Goal: Navigation & Orientation: Find specific page/section

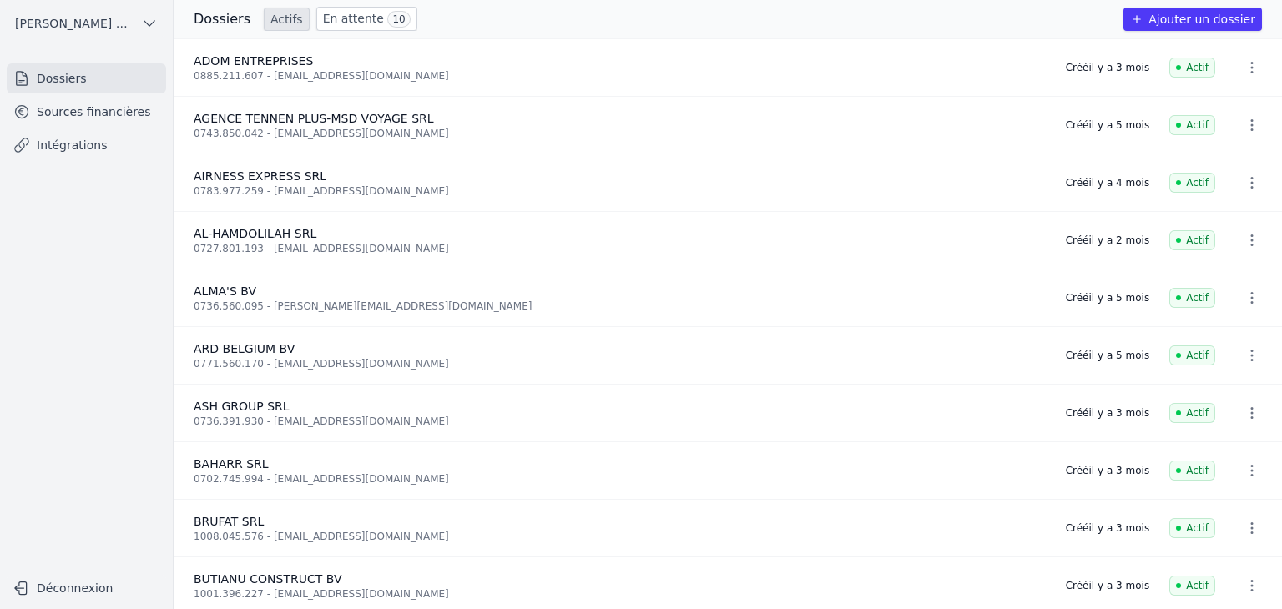
click at [63, 116] on link "Sources financières" at bounding box center [86, 112] width 159 height 30
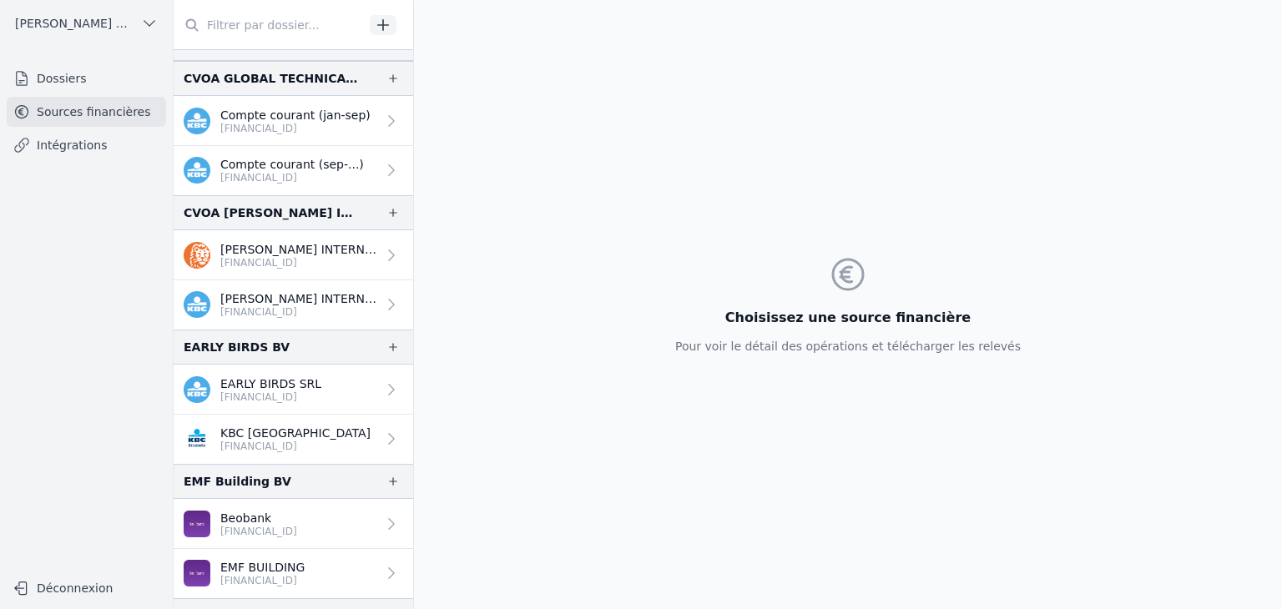
scroll to position [1002, 0]
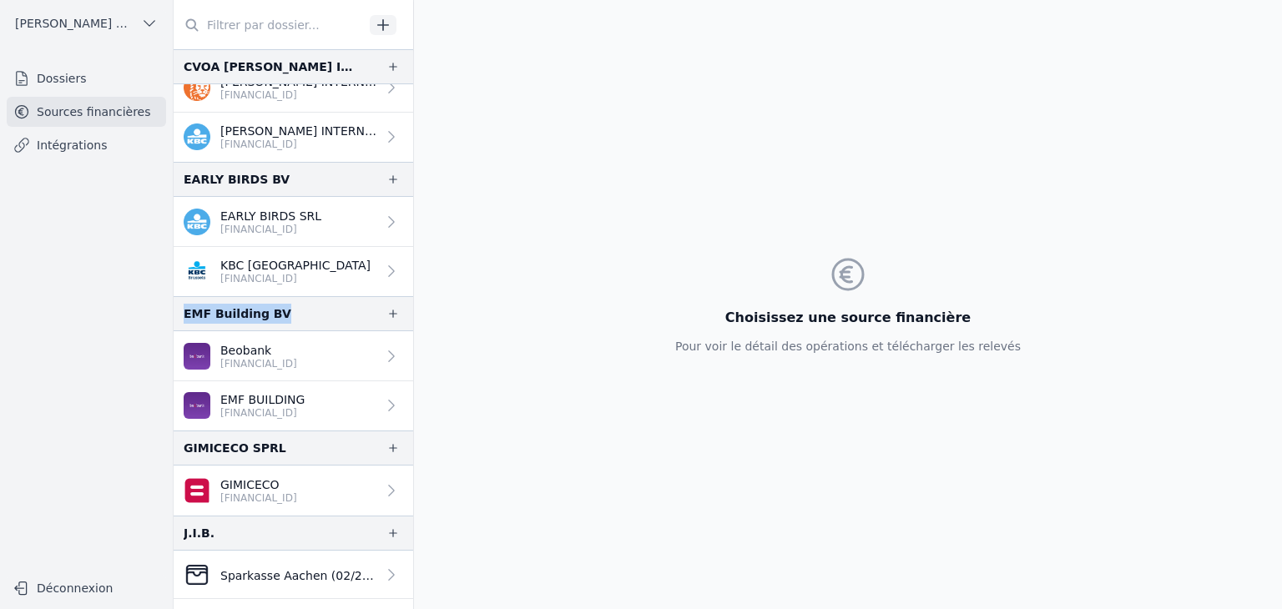
drag, startPoint x: 184, startPoint y: 312, endPoint x: 276, endPoint y: 312, distance: 91.8
click at [276, 312] on div "EMF Building BV" at bounding box center [294, 313] width 240 height 35
click at [254, 351] on p "Beobank" at bounding box center [258, 350] width 77 height 17
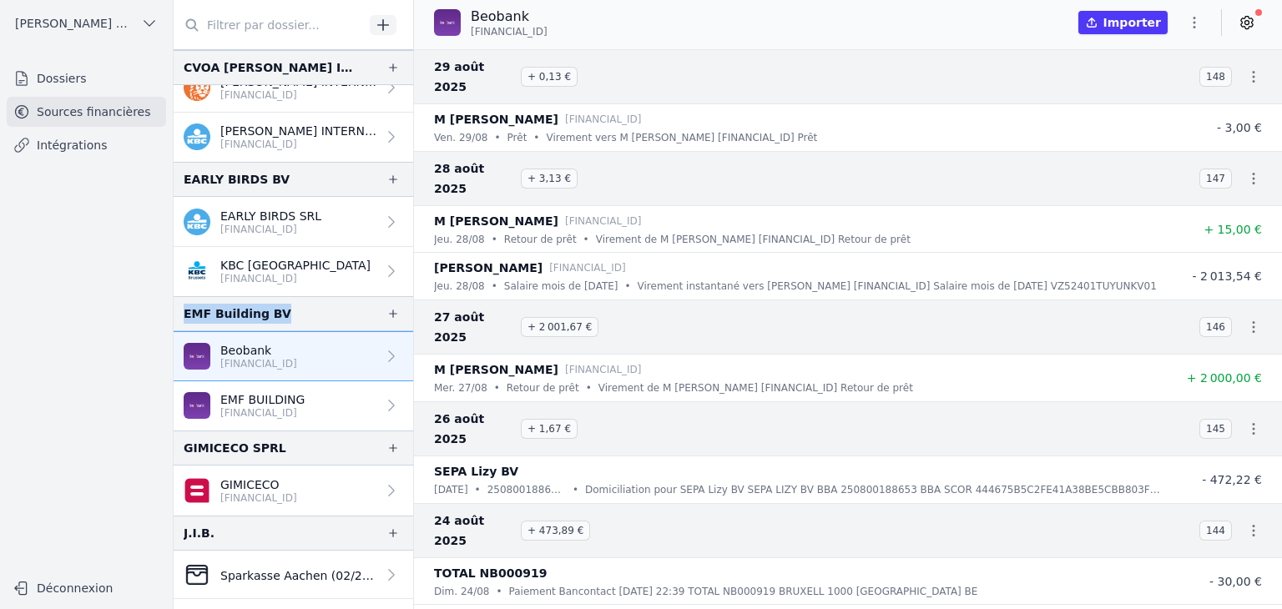
click at [287, 408] on p "[FINANCIAL_ID]" at bounding box center [262, 413] width 84 height 13
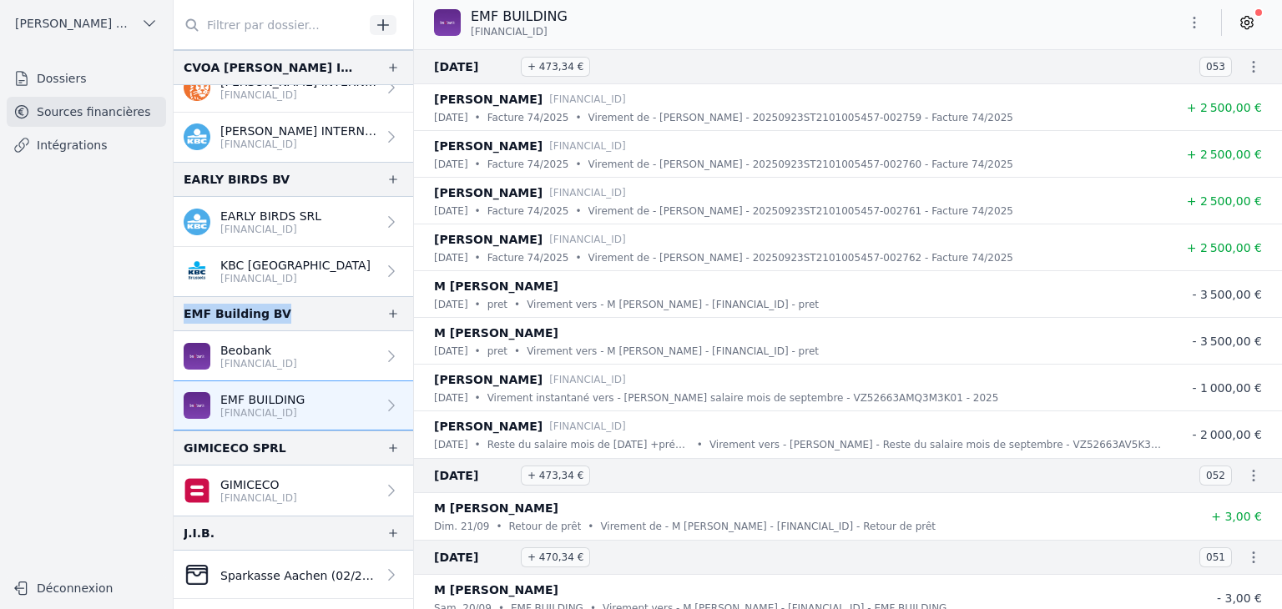
click at [259, 365] on p "[FINANCIAL_ID]" at bounding box center [258, 363] width 77 height 13
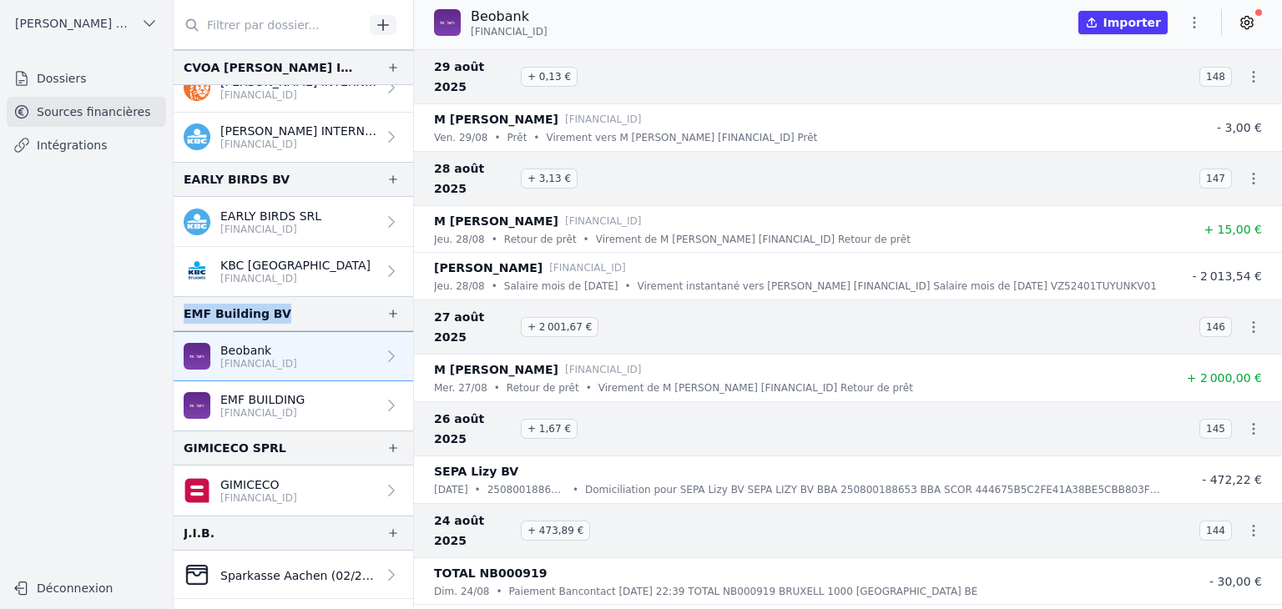
click at [270, 395] on p "EMF BUILDING" at bounding box center [262, 400] width 84 height 17
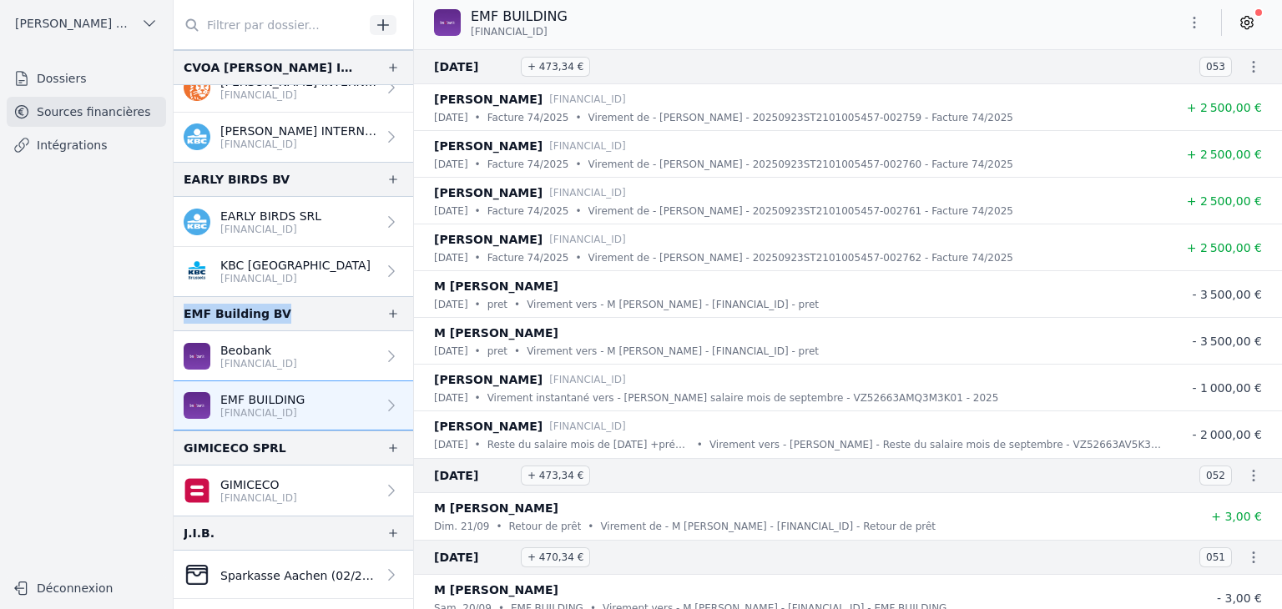
click at [293, 361] on p "[FINANCIAL_ID]" at bounding box center [258, 363] width 77 height 13
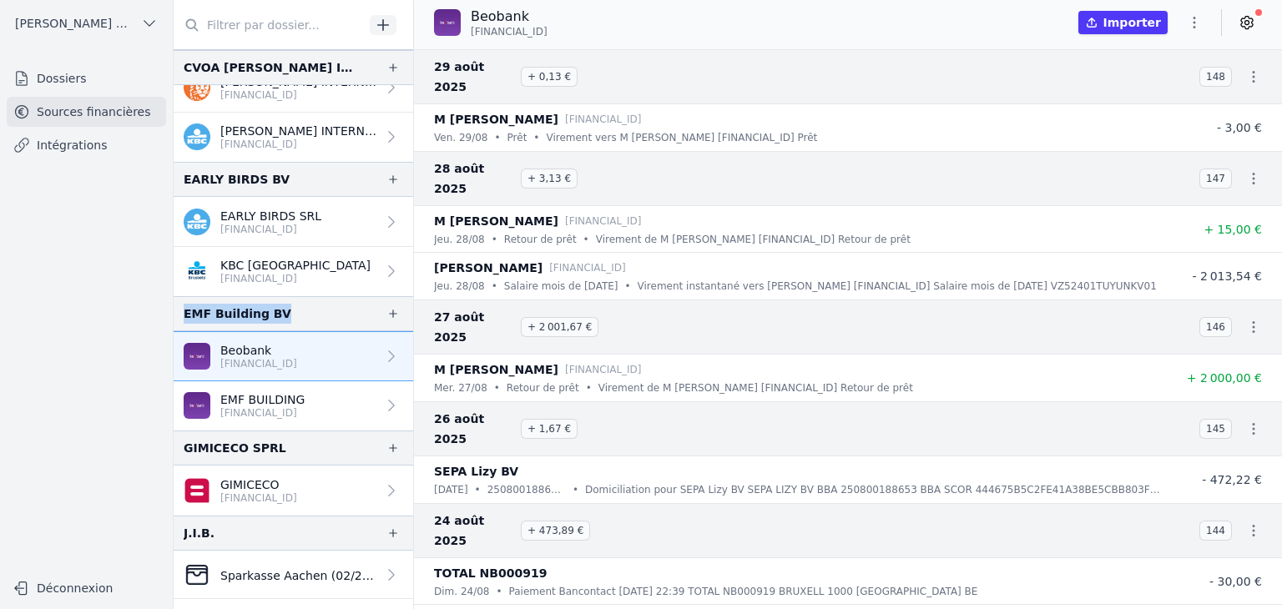
click at [279, 415] on p "[FINANCIAL_ID]" at bounding box center [262, 413] width 84 height 13
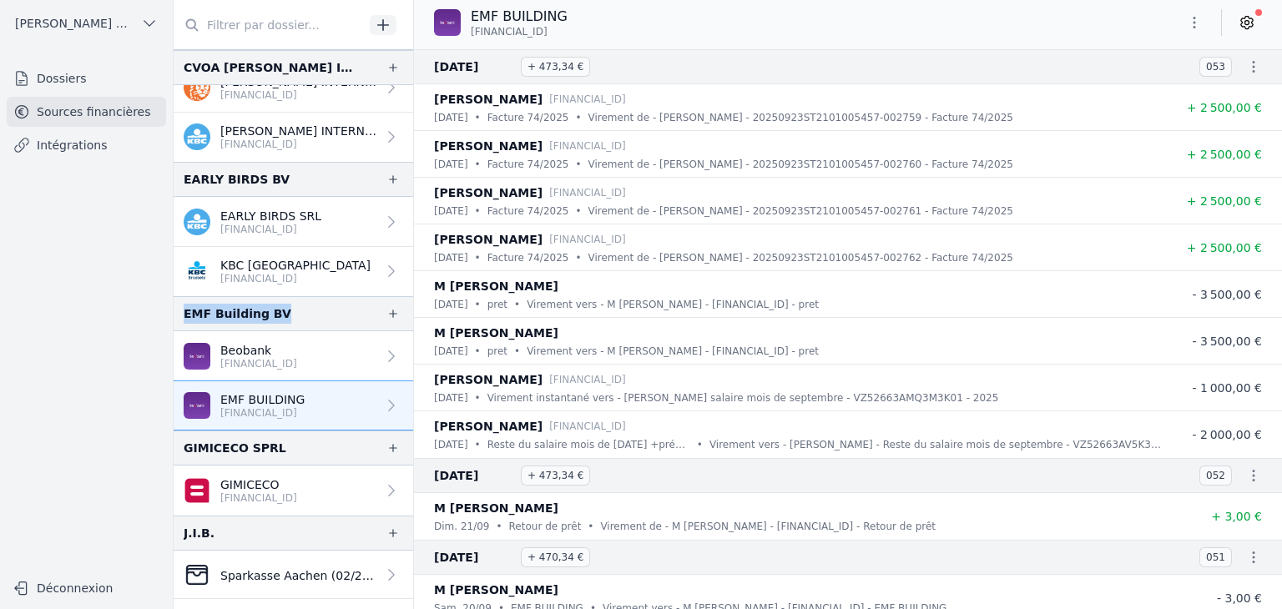
click at [286, 363] on p "[FINANCIAL_ID]" at bounding box center [258, 363] width 77 height 13
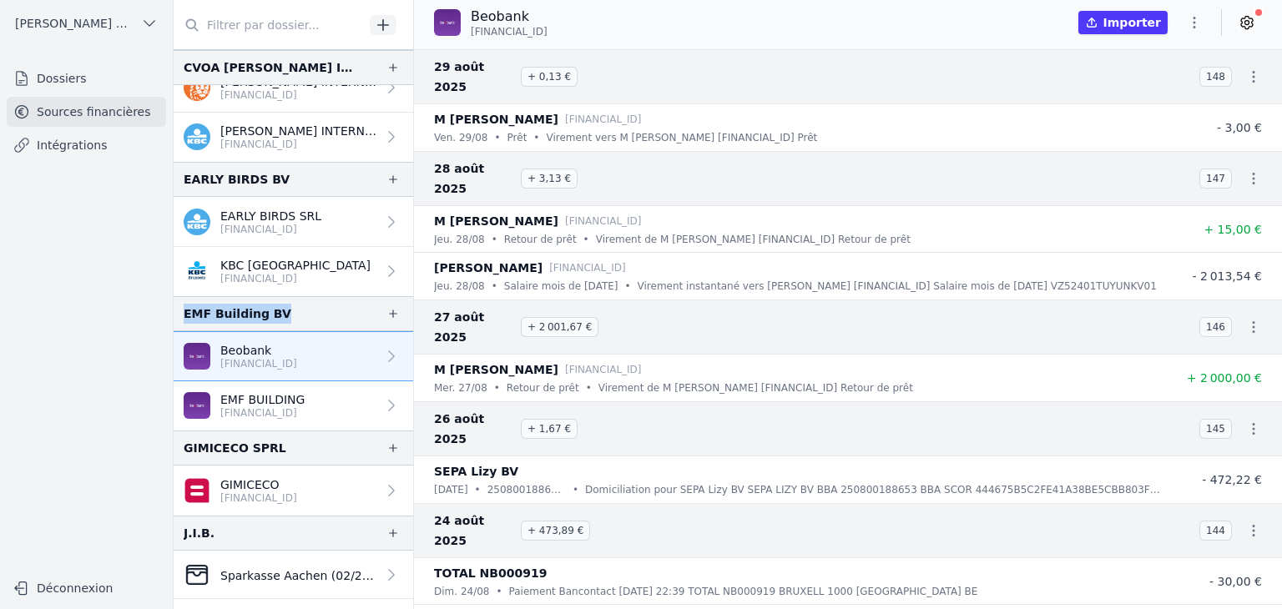
click at [284, 407] on p "[FINANCIAL_ID]" at bounding box center [262, 413] width 84 height 13
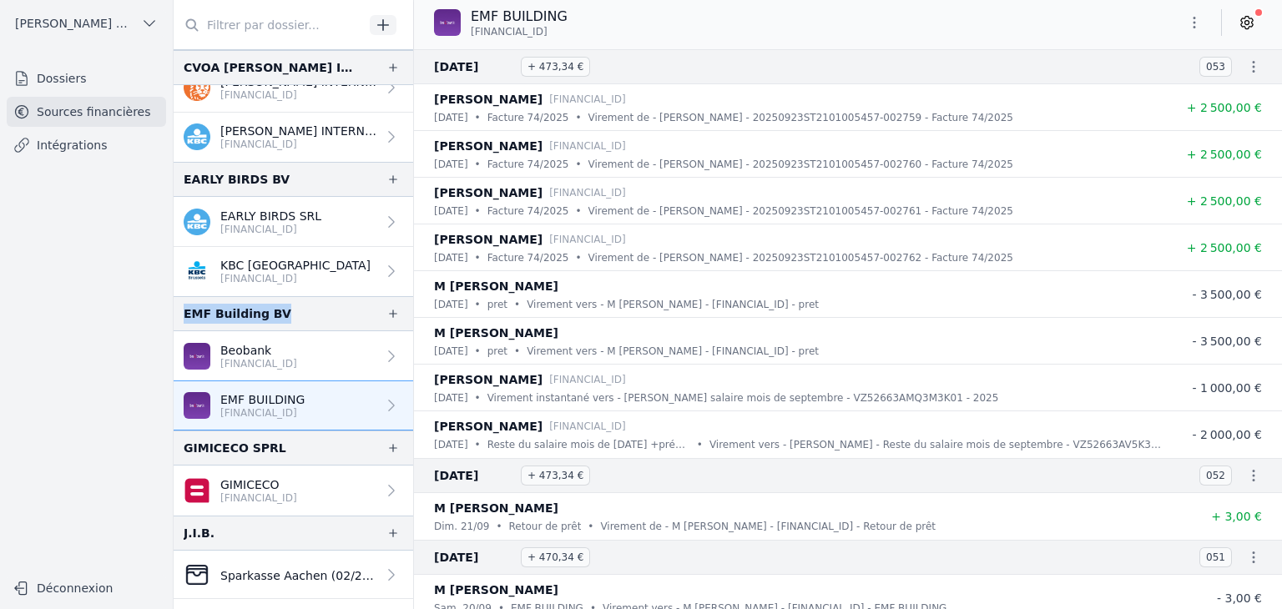
click at [283, 369] on link "Beobank [FINANCIAL_ID]" at bounding box center [294, 356] width 240 height 50
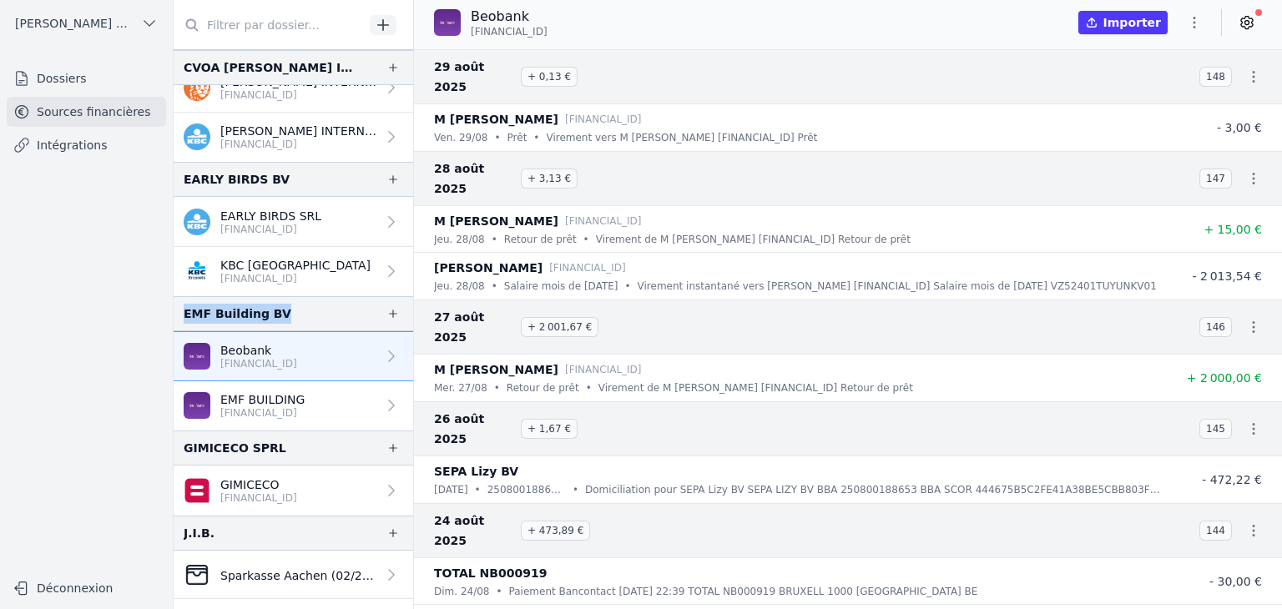
click at [282, 399] on p "EMF BUILDING" at bounding box center [262, 400] width 84 height 17
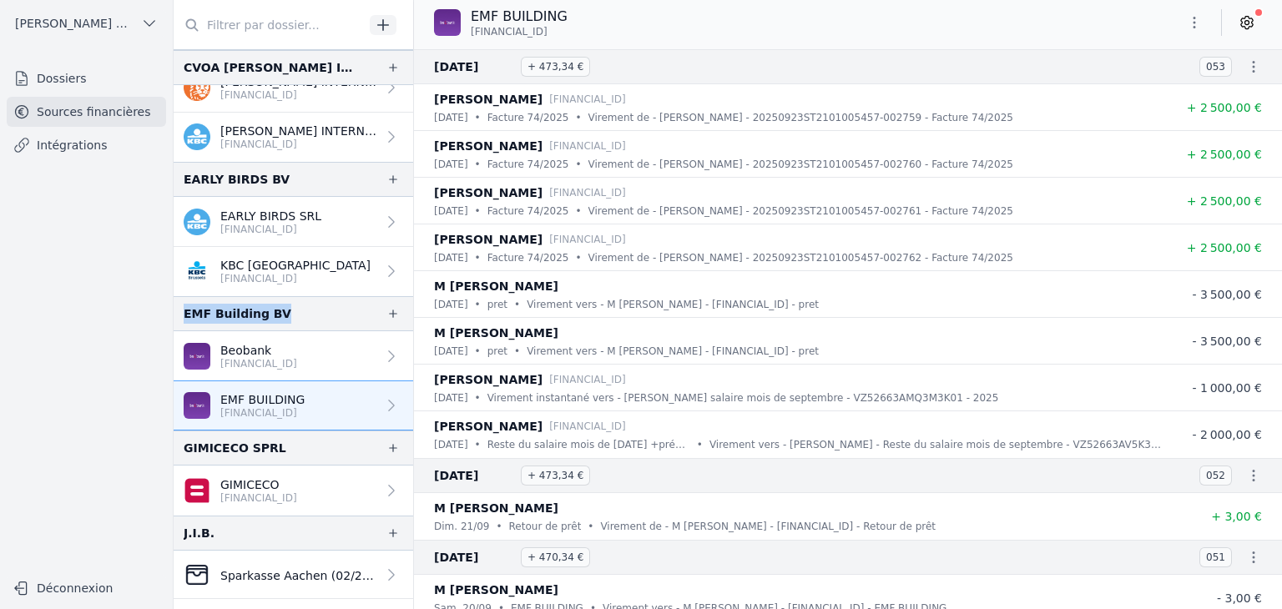
click at [257, 357] on p "[FINANCIAL_ID]" at bounding box center [258, 363] width 77 height 13
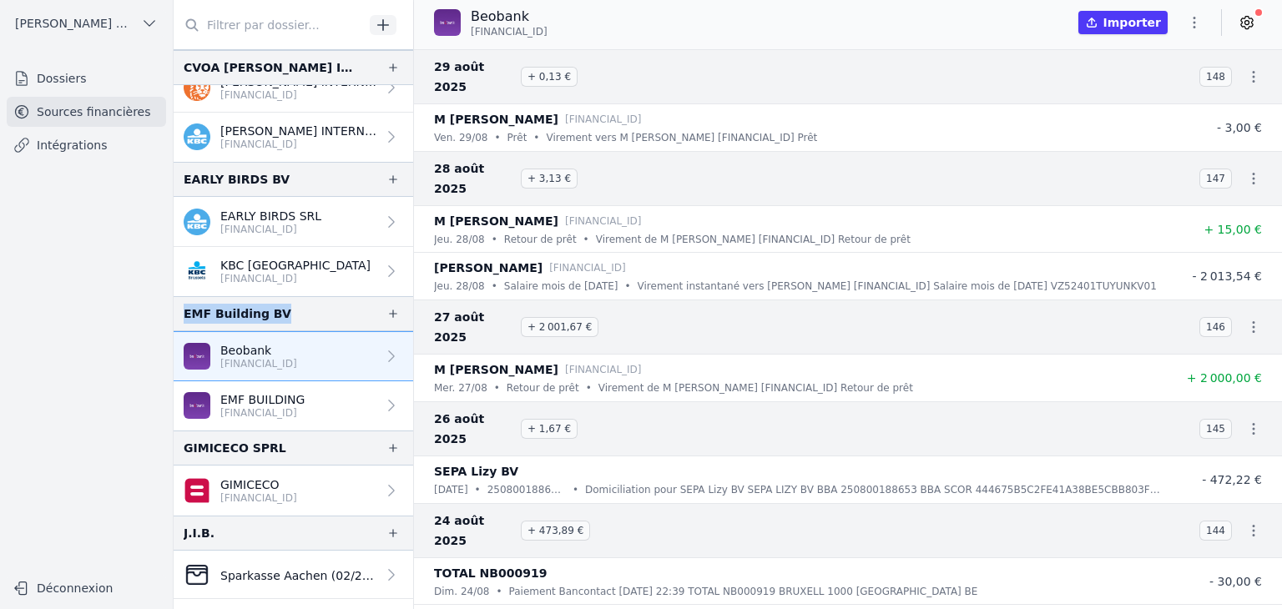
click at [305, 407] on p "[FINANCIAL_ID]" at bounding box center [262, 413] width 84 height 13
